Goal: Transaction & Acquisition: Purchase product/service

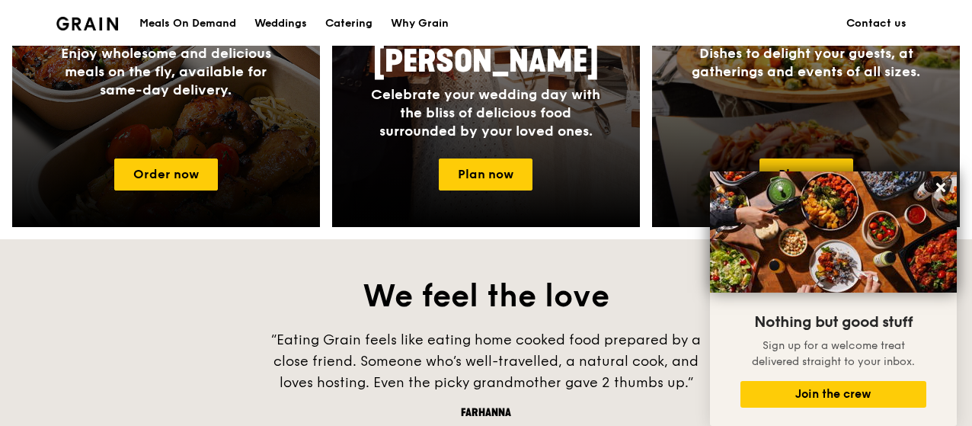
scroll to position [915, 0]
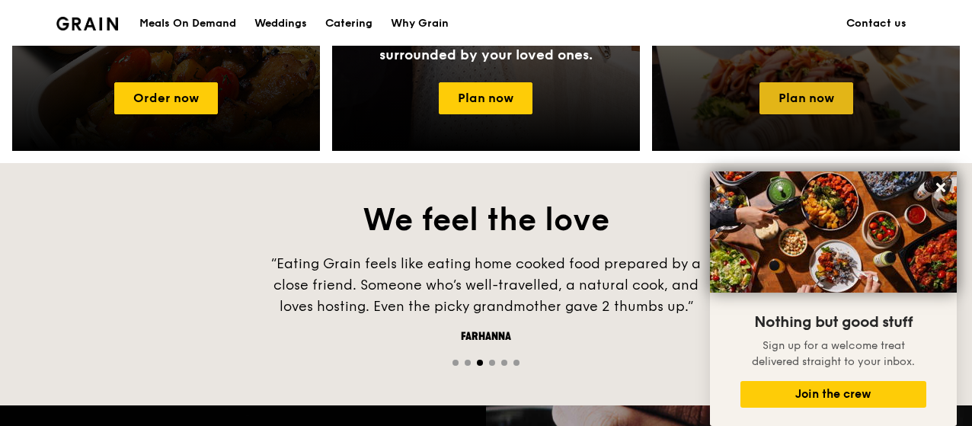
click at [819, 86] on link "Plan now" at bounding box center [807, 98] width 94 height 32
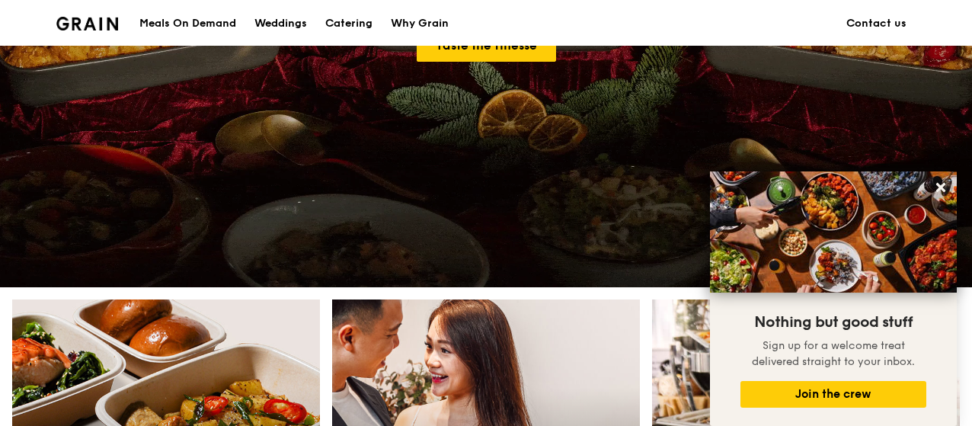
scroll to position [229, 0]
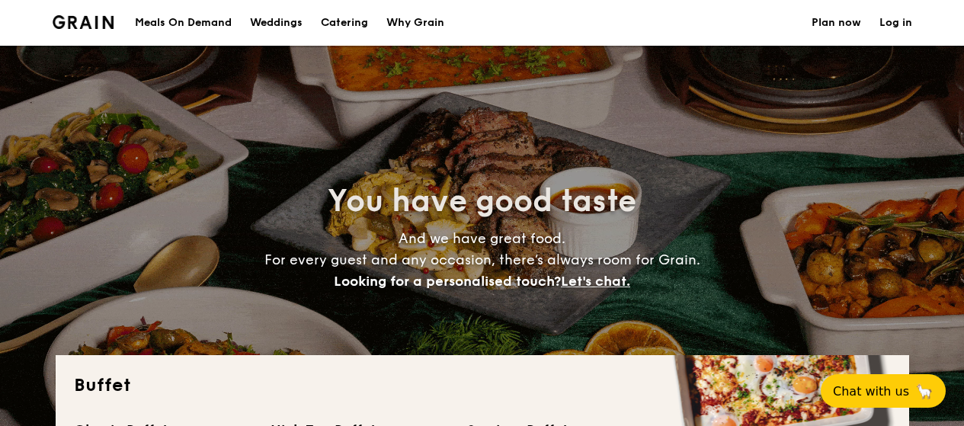
select select
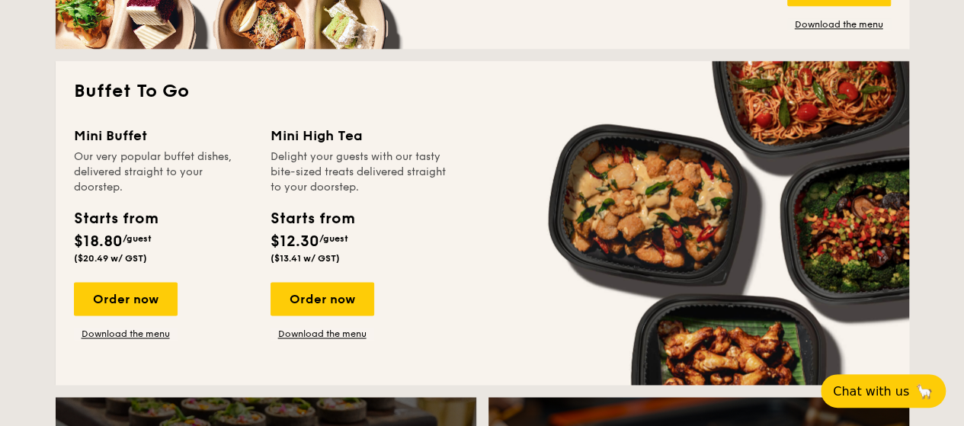
scroll to position [991, 0]
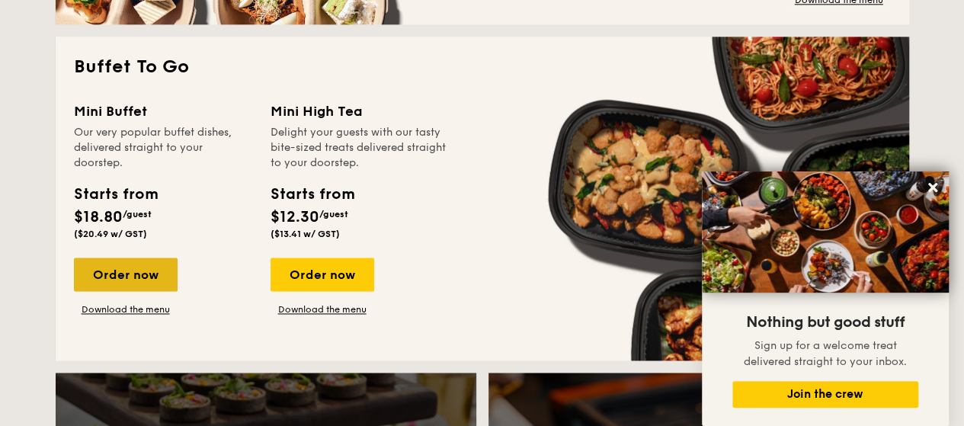
click at [106, 282] on div "Order now" at bounding box center [126, 275] width 104 height 34
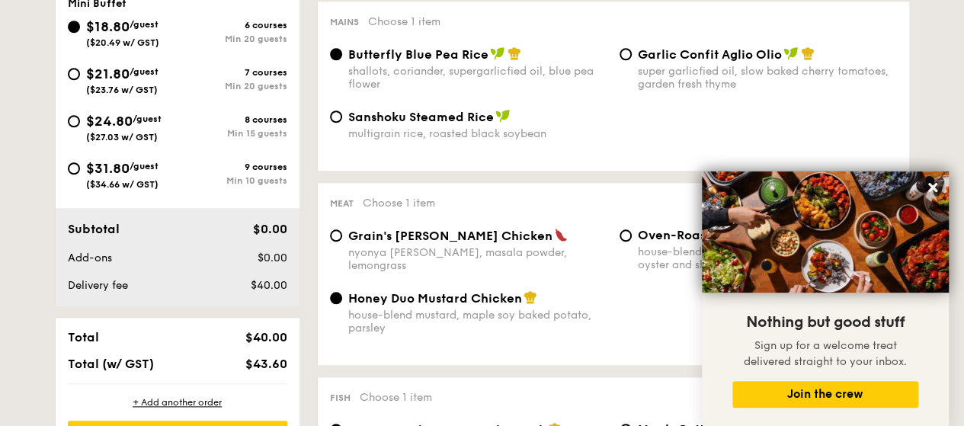
scroll to position [610, 0]
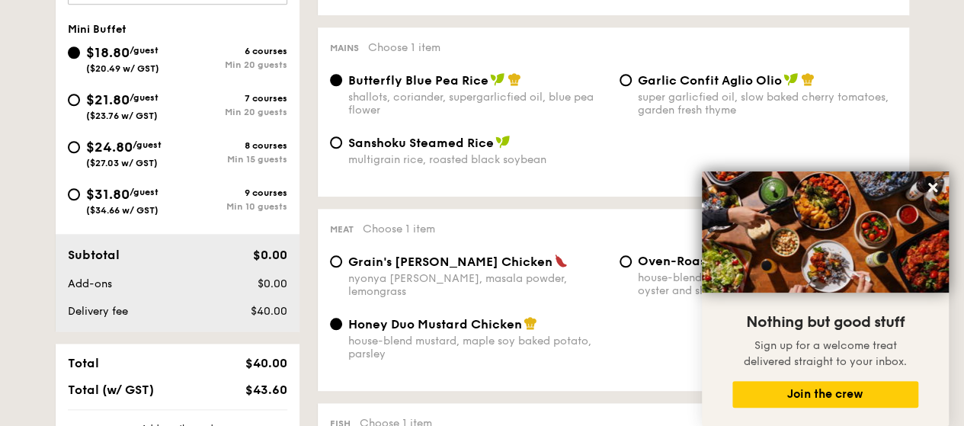
click at [75, 184] on div "$31.80 /guest ($34.66 w/ GST)" at bounding box center [123, 200] width 110 height 32
click at [75, 188] on input "$31.80 /guest ($34.66 w/ GST) 9 courses Min 10 guests" at bounding box center [74, 194] width 12 height 12
radio input "true"
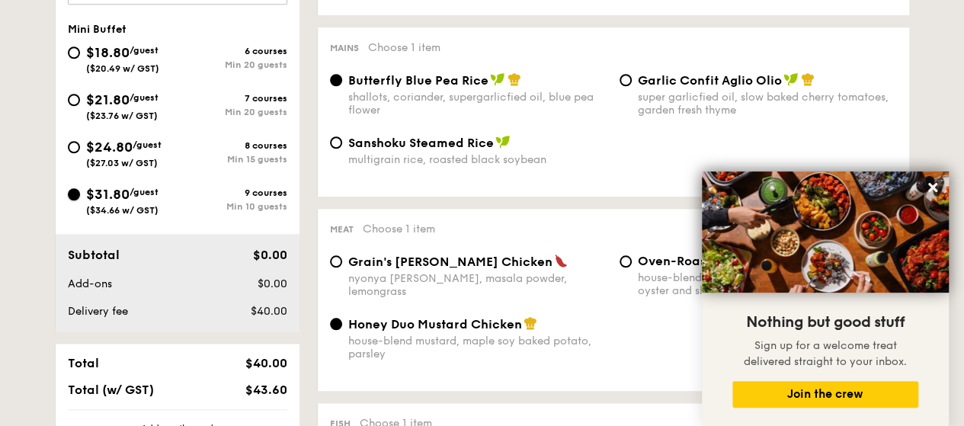
radio input "false"
radio input "true"
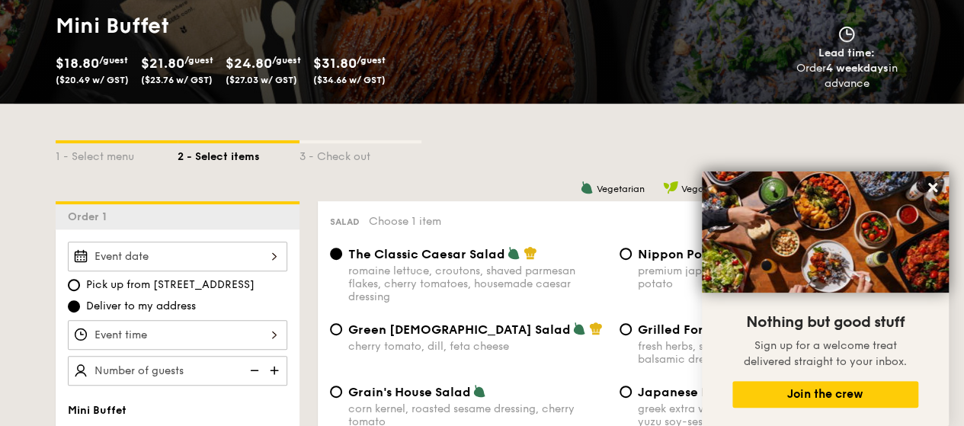
scroll to position [0, 0]
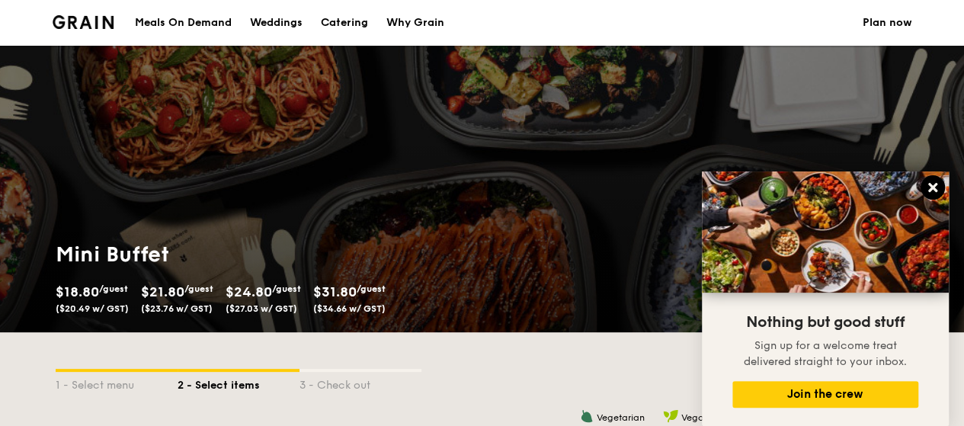
click at [942, 181] on button at bounding box center [933, 187] width 24 height 24
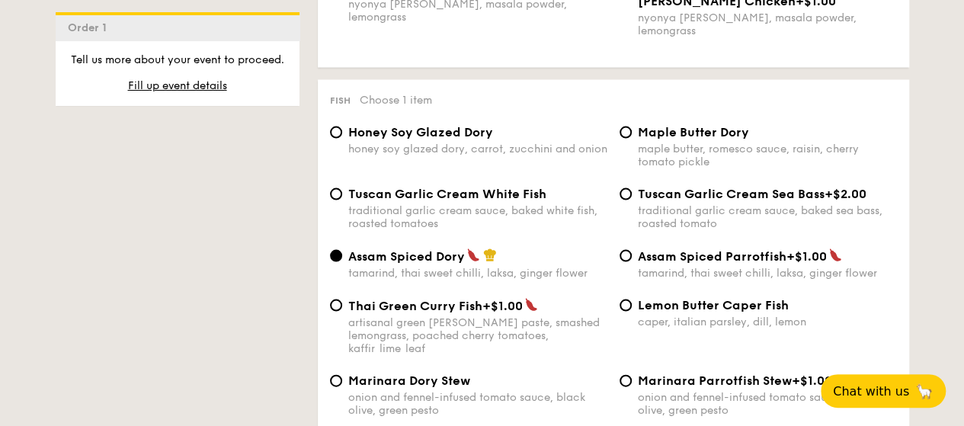
scroll to position [1372, 0]
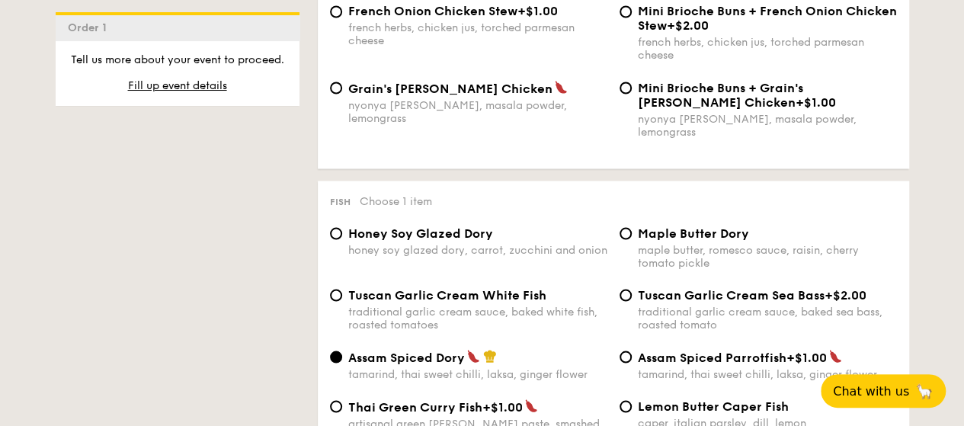
select select
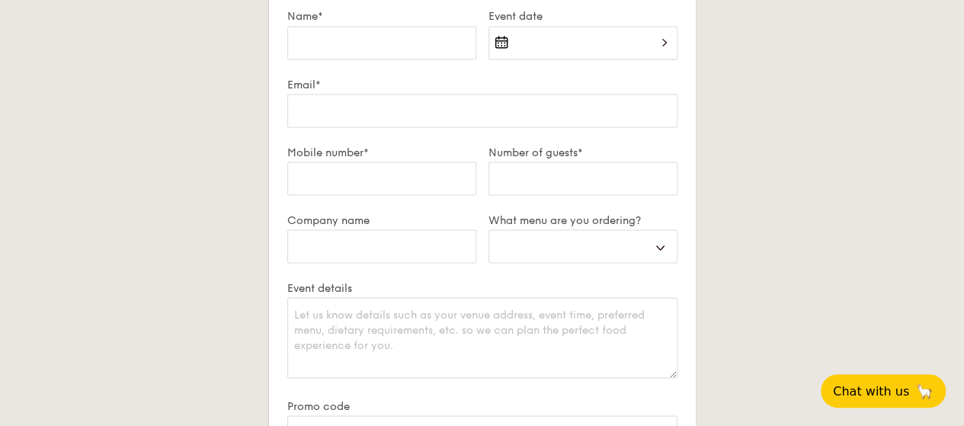
scroll to position [2320, 0]
